Goal: Task Accomplishment & Management: Complete application form

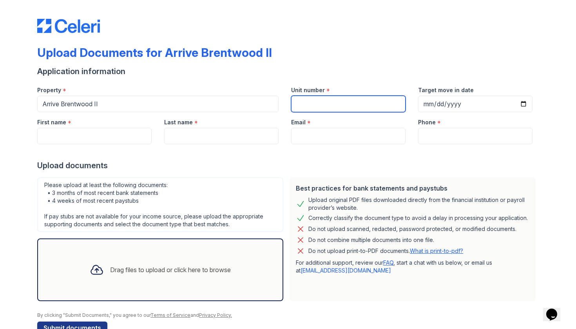
click at [320, 105] on input "Unit number" at bounding box center [348, 104] width 114 height 16
type input "1102"
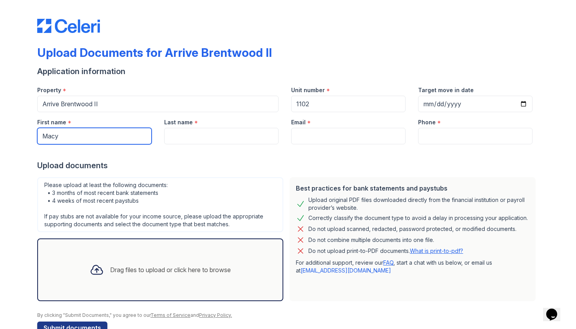
type input "Macy"
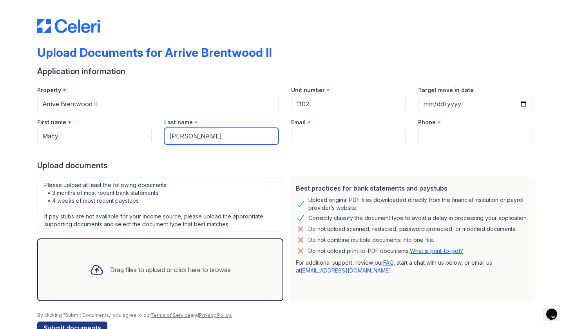
type input "[PERSON_NAME]"
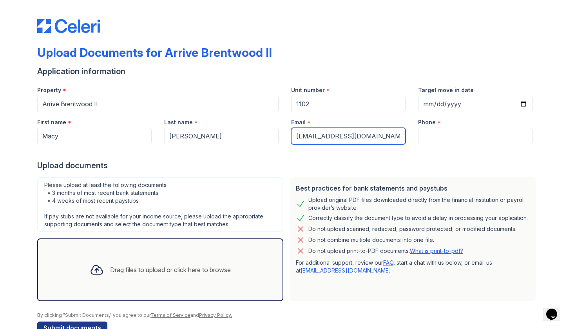
type input "[EMAIL_ADDRESS][DOMAIN_NAME]"
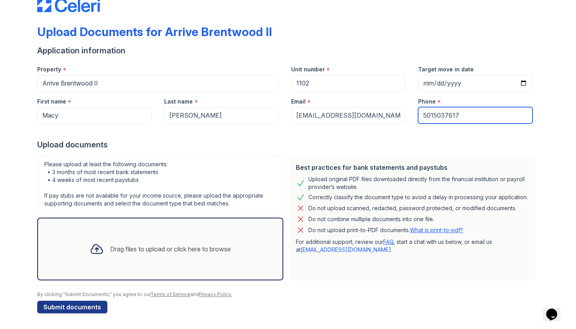
scroll to position [21, 0]
type input "5015037617"
click at [130, 245] on div "Drag files to upload or click here to browse" at bounding box center [170, 248] width 121 height 9
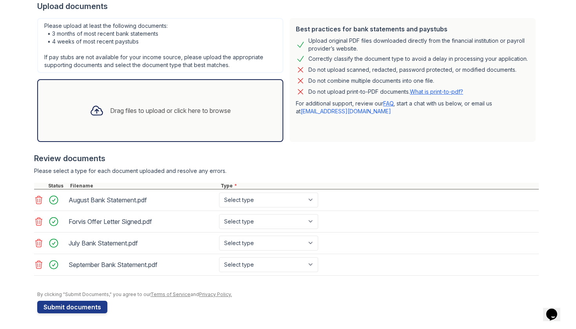
scroll to position [159, 0]
select select "bank_statement"
select select "offer_letter"
select select "bank_statement"
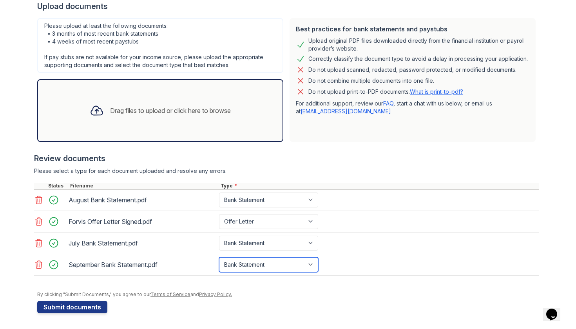
scroll to position [0, 0]
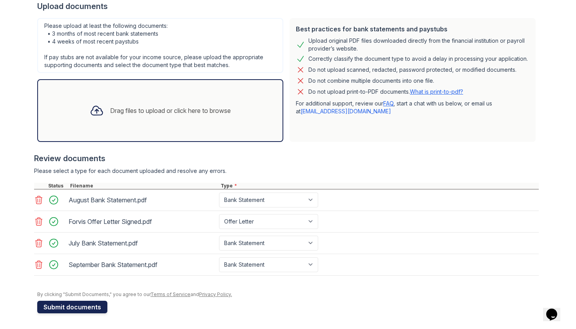
click at [78, 308] on button "Submit documents" at bounding box center [72, 306] width 70 height 13
